Goal: Navigation & Orientation: Find specific page/section

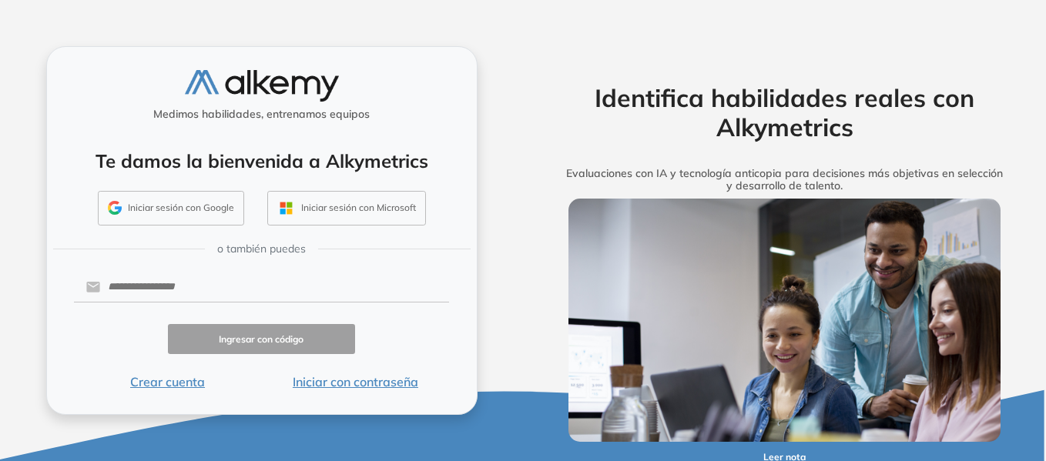
click at [214, 215] on button "Iniciar sesión con Google" at bounding box center [171, 208] width 146 height 35
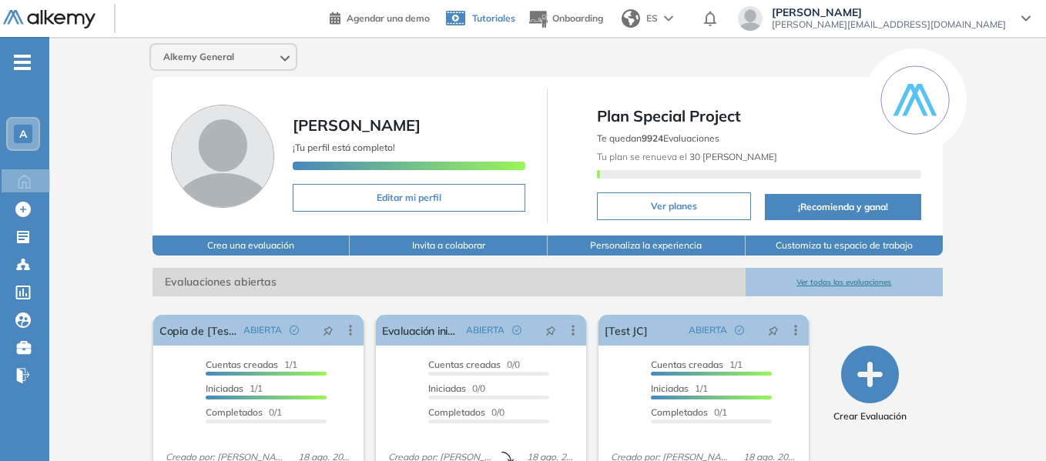
click at [515, 19] on span "Tutoriales" at bounding box center [493, 18] width 43 height 12
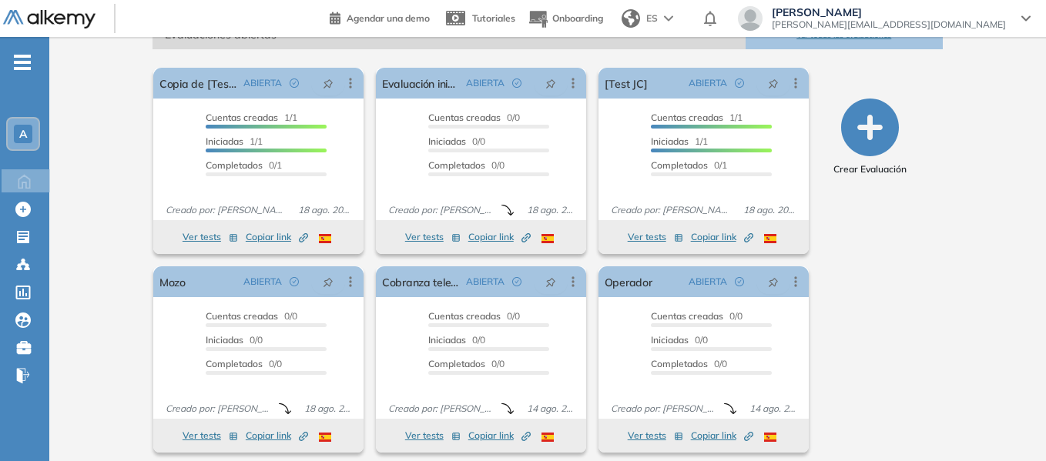
scroll to position [257, 0]
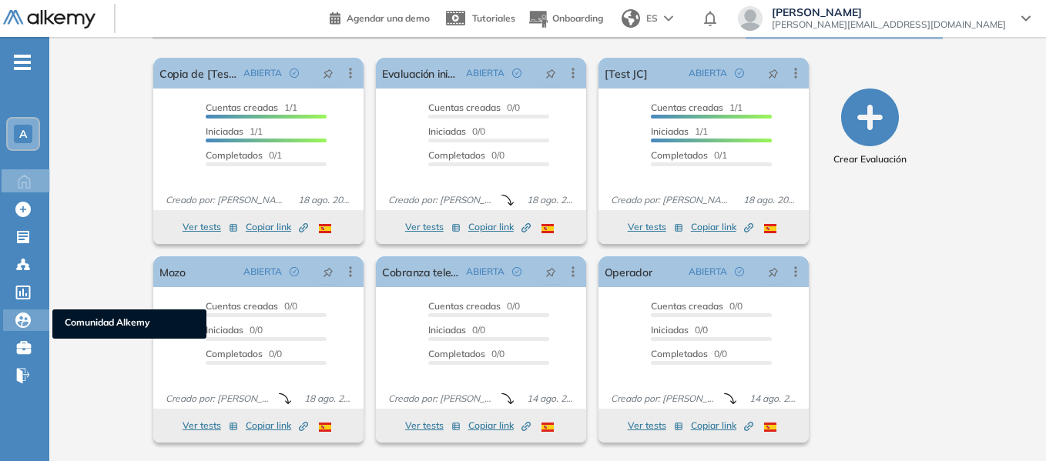
click at [31, 324] on div at bounding box center [24, 319] width 18 height 18
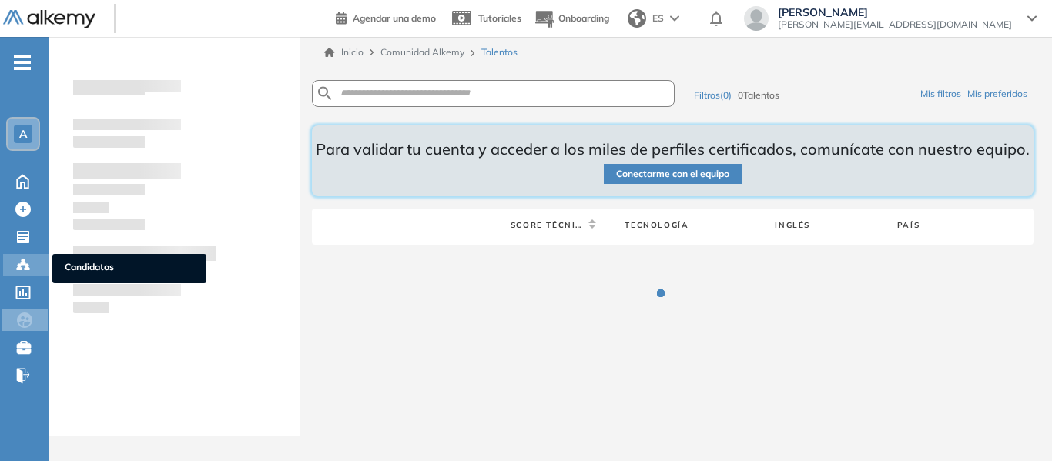
click at [31, 262] on div at bounding box center [24, 263] width 18 height 18
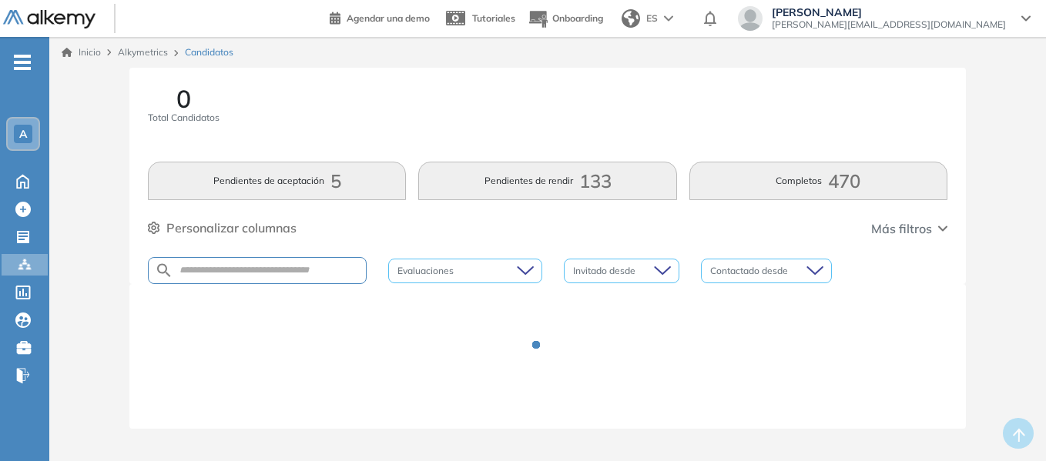
click at [13, 125] on div "A" at bounding box center [23, 134] width 31 height 31
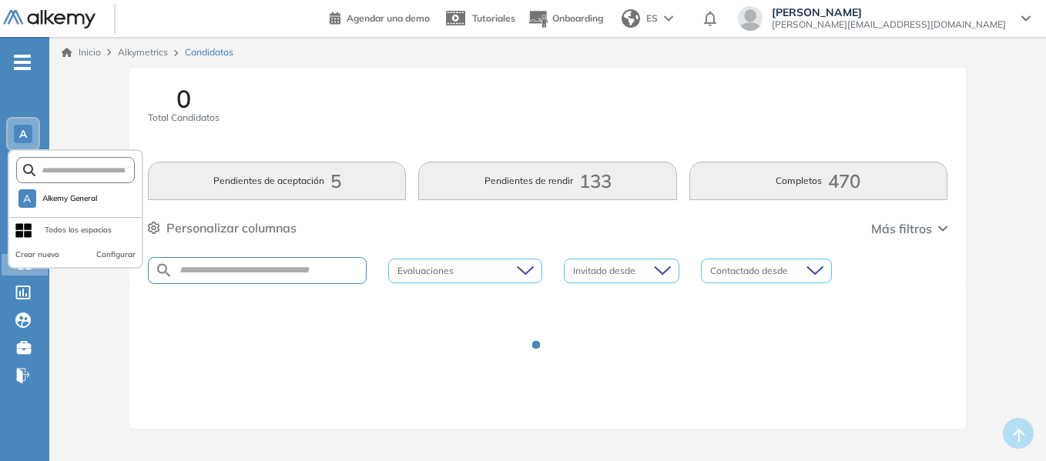
click at [64, 95] on div "0 Total Candidatos Pendientes de aceptación 5 Pendientes de rendir 133 Completo…" at bounding box center [547, 267] width 984 height 398
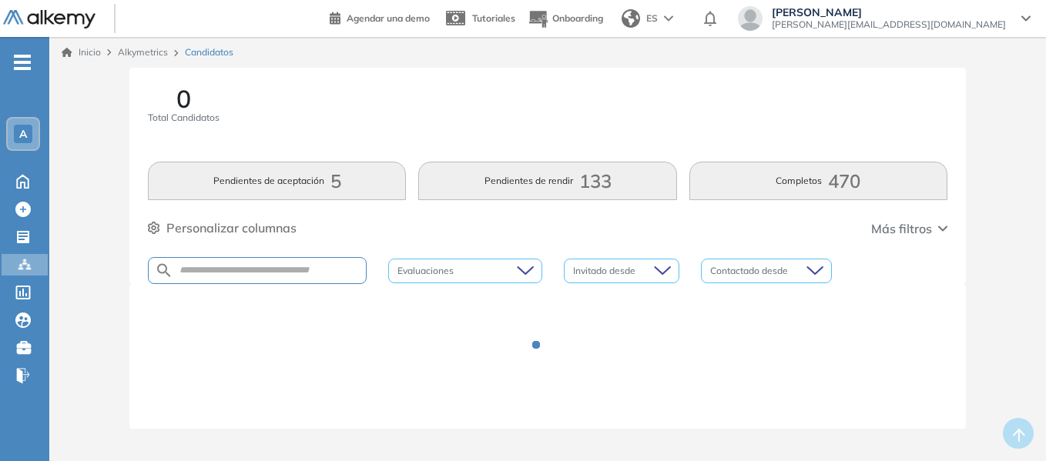
click at [14, 41] on div "- A Home Home Crear Evaluación Crear Evaluación Evaluaciones Evaluaciones Candi…" at bounding box center [24, 267] width 49 height 461
click at [18, 46] on div "-" at bounding box center [23, 49] width 46 height 12
click at [27, 66] on span "-" at bounding box center [22, 61] width 17 height 12
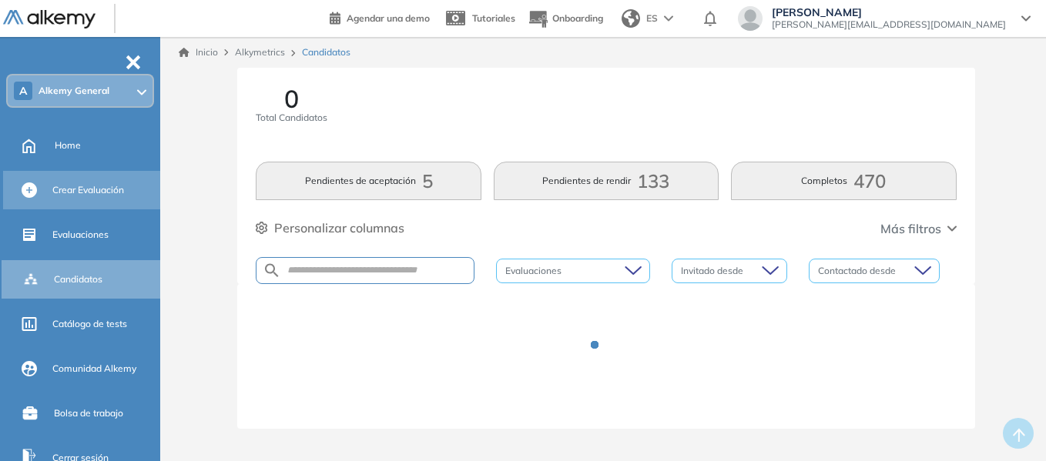
scroll to position [77, 0]
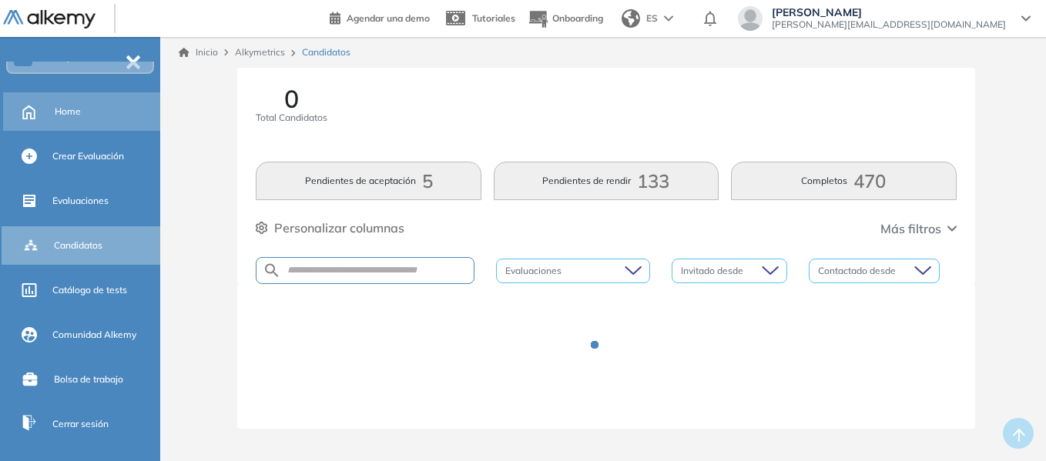
click at [64, 93] on div "Home" at bounding box center [83, 111] width 160 height 39
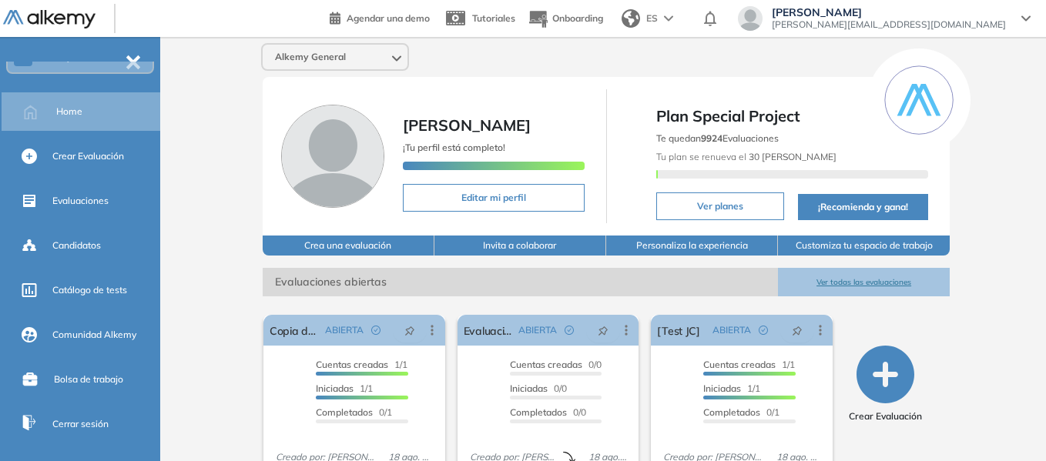
click at [673, 19] on img at bounding box center [668, 18] width 9 height 6
